Goal: Find specific page/section: Find specific page/section

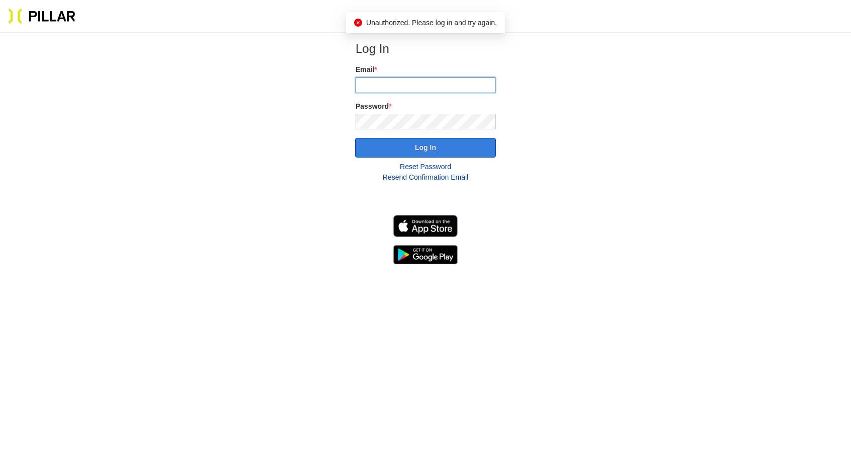
type input "[PERSON_NAME][EMAIL_ADDRESS][DOMAIN_NAME]"
click at [470, 147] on button "Log In" at bounding box center [425, 148] width 141 height 20
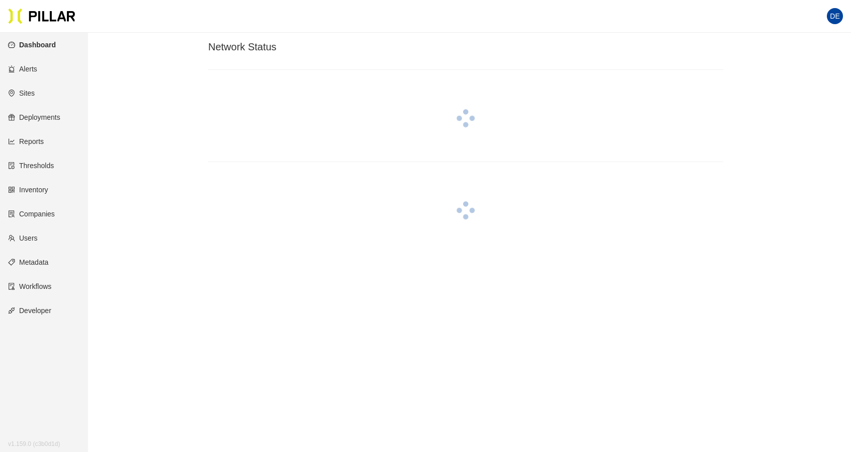
click at [27, 188] on link "Inventory" at bounding box center [28, 190] width 40 height 8
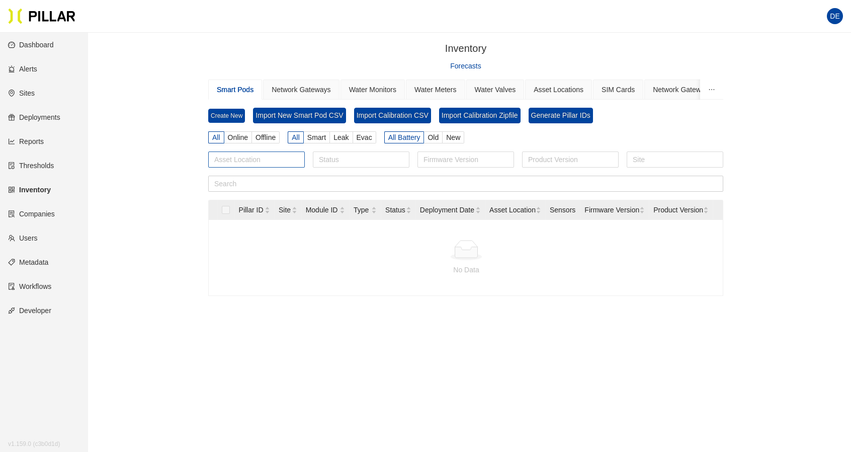
click at [252, 163] on div at bounding box center [257, 159] width 92 height 14
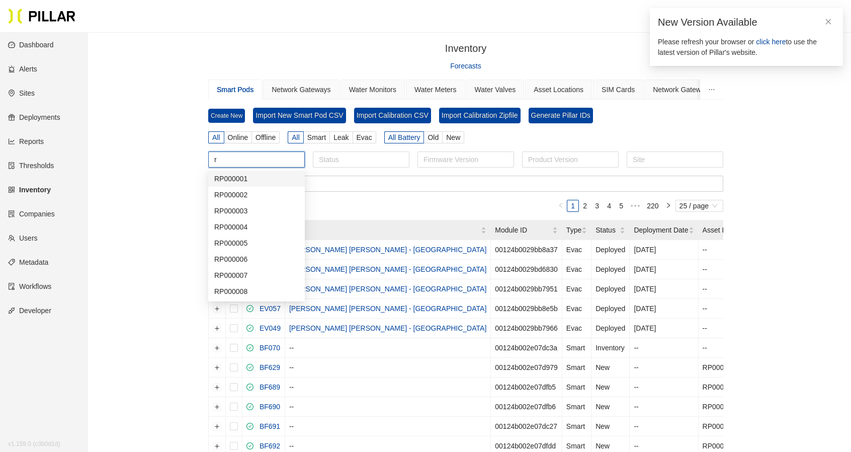
type input "rp"
click at [234, 210] on div "RP000003" at bounding box center [256, 210] width 85 height 11
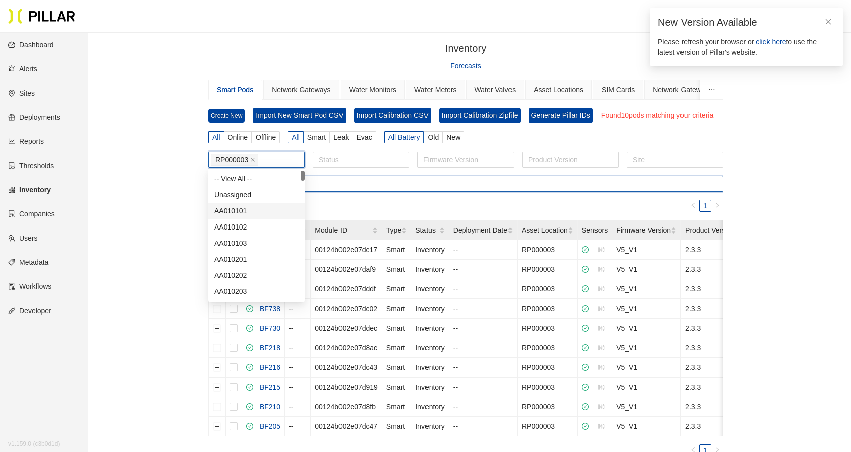
click at [416, 187] on input "text" at bounding box center [465, 184] width 515 height 16
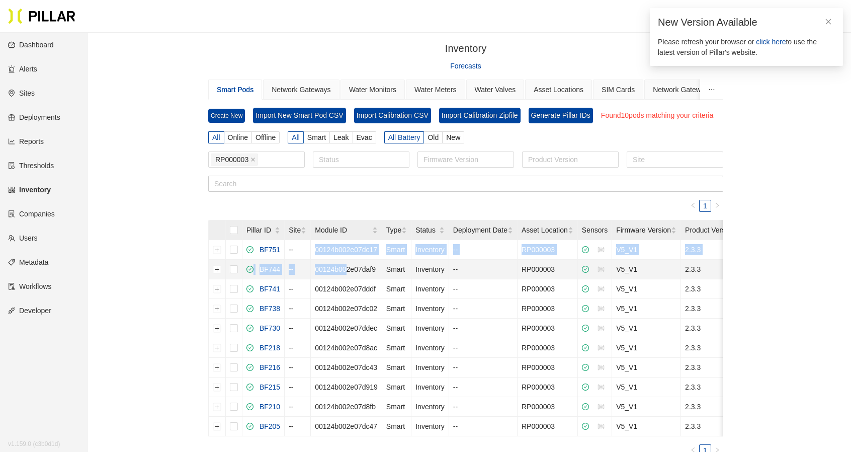
drag, startPoint x: 315, startPoint y: 246, endPoint x: 346, endPoint y: 262, distance: 34.9
click at [346, 262] on tbody "BF751 -- 00124b002e07dc17 Smart Inventory -- RP000003 V5_V1 2.3.3 Actions BF744…" at bounding box center [495, 338] width 573 height 196
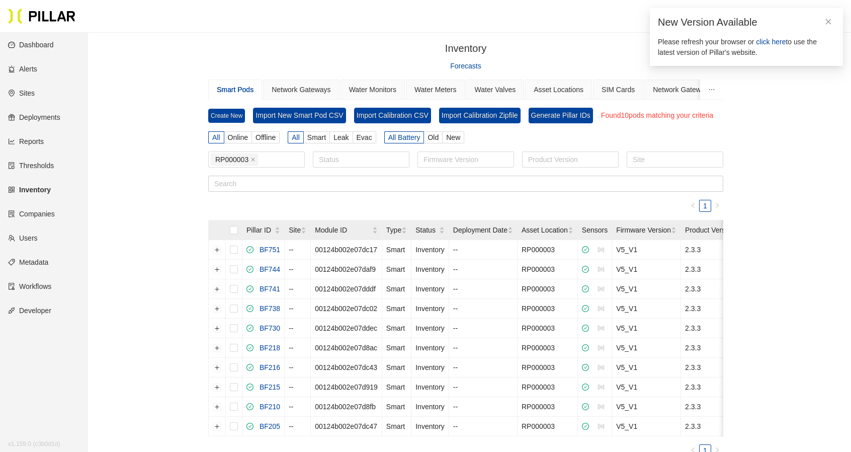
click at [194, 252] on div "Inventory / Forecasts Smart Pods Network Gateways Water Monitors Water Meters W…" at bounding box center [466, 269] width 707 height 456
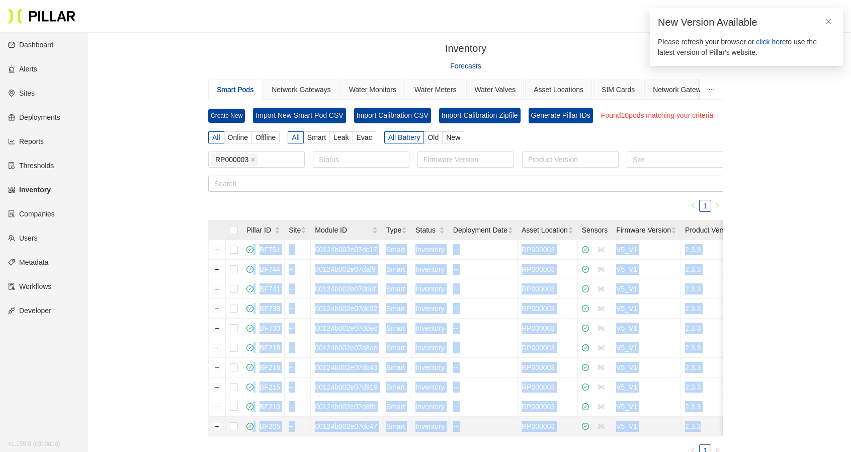
drag, startPoint x: 212, startPoint y: 246, endPoint x: 713, endPoint y: 427, distance: 531.8
click at [713, 427] on tbody "BF751 -- 00124b002e07dc17 Smart Inventory -- RP000003 V5_V1 2.3.3 Actions BF744…" at bounding box center [495, 338] width 573 height 196
click at [712, 426] on td "2.3.3" at bounding box center [713, 427] width 64 height 20
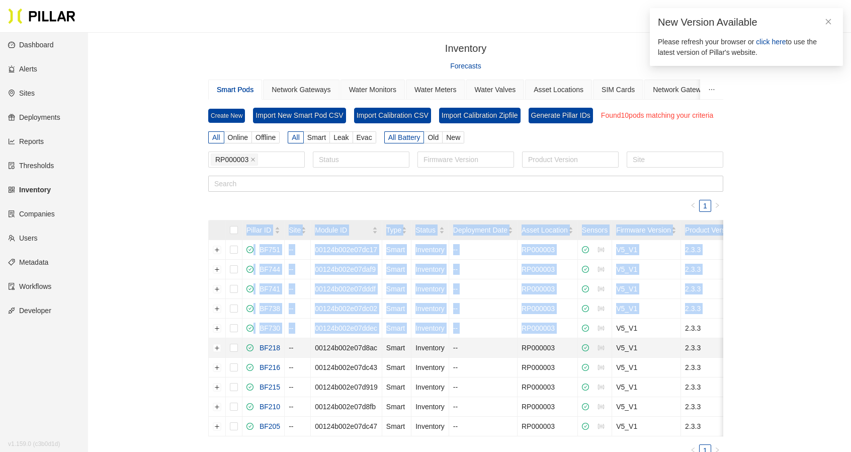
drag, startPoint x: 195, startPoint y: 246, endPoint x: 614, endPoint y: 337, distance: 428.4
click at [614, 337] on div "Inventory / Forecasts Smart Pods Network Gateways Water Monitors Water Meters W…" at bounding box center [466, 269] width 707 height 456
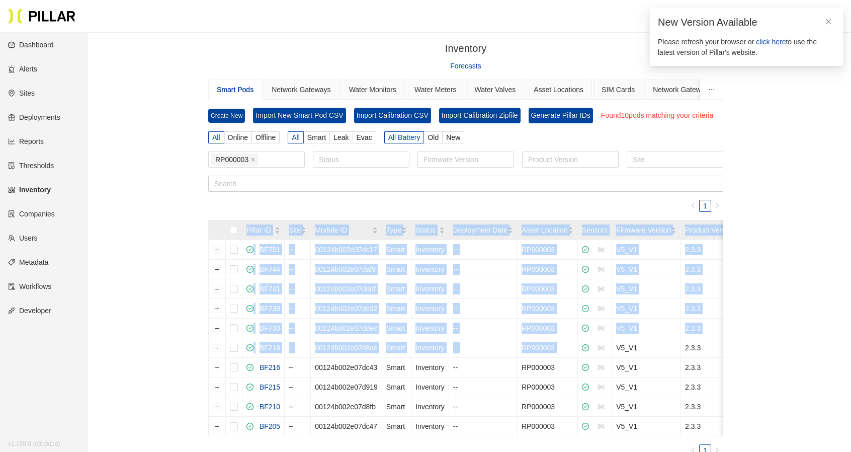
click at [169, 252] on div "Inventory / Forecasts Smart Pods Network Gateways Water Monitors Water Meters W…" at bounding box center [466, 269] width 707 height 456
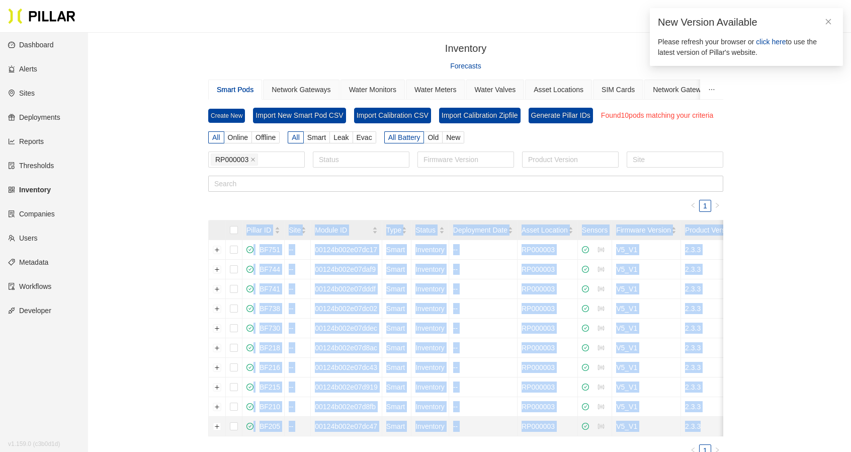
drag, startPoint x: 190, startPoint y: 223, endPoint x: 712, endPoint y: 421, distance: 558.1
click at [712, 421] on div "Inventory / Forecasts Smart Pods Network Gateways Water Monitors Water Meters W…" at bounding box center [466, 269] width 707 height 456
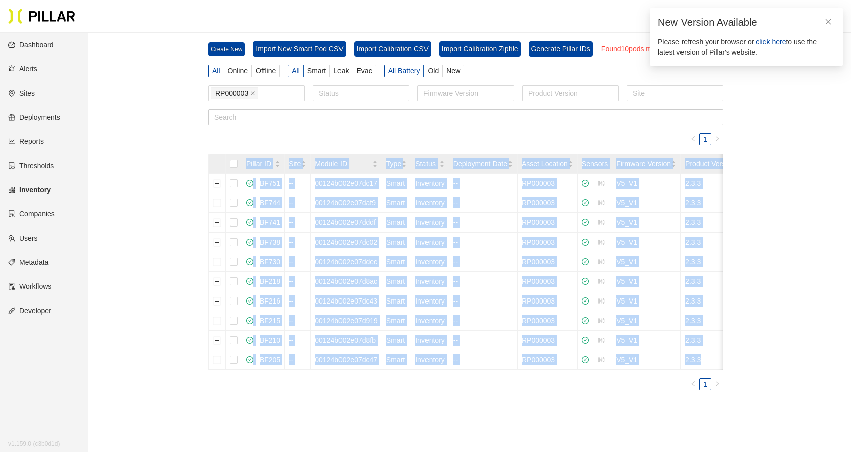
copy table "Pillar ID Site Module ID Type Status Deployment Date Asset Location Sensors Fir…"
